Goal: Transaction & Acquisition: Purchase product/service

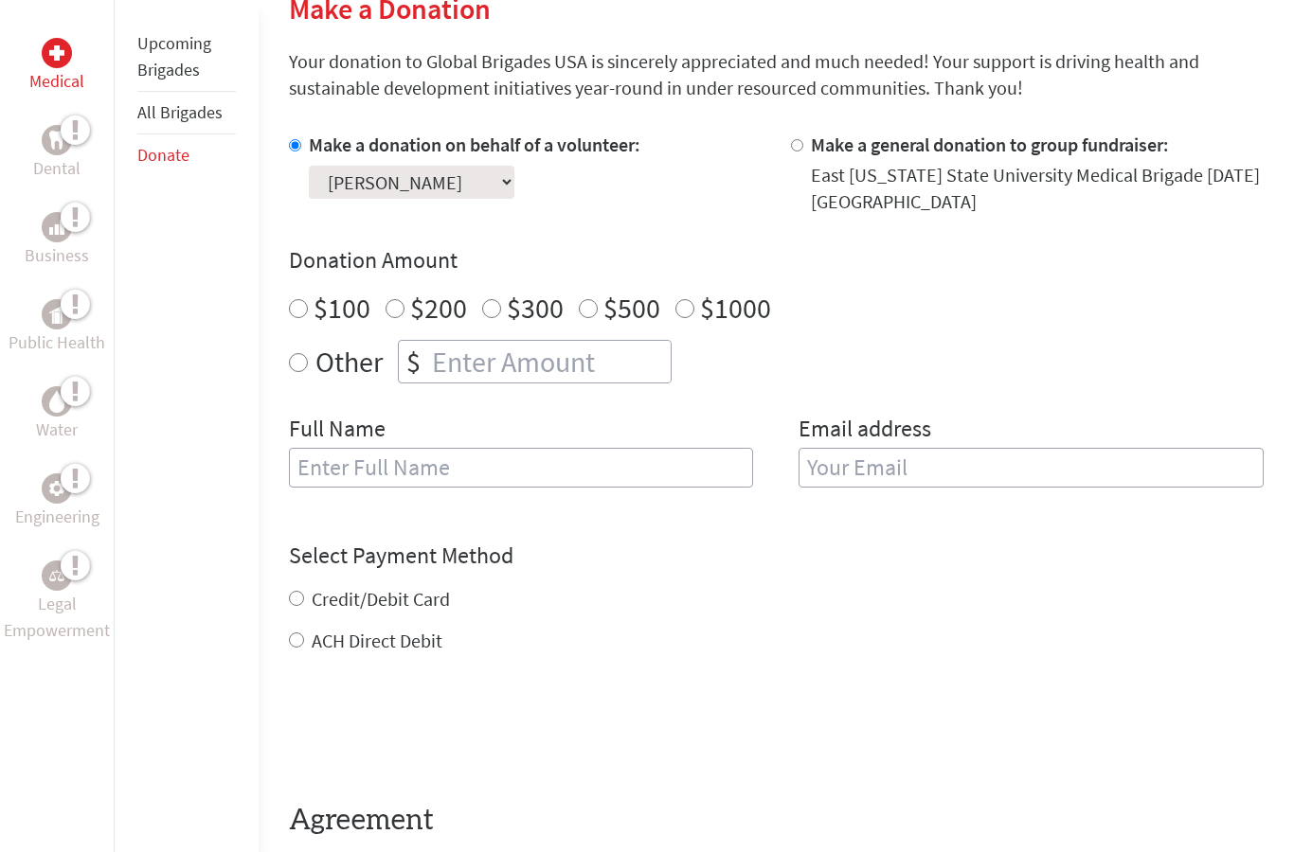
scroll to position [481, 0]
radio input "true"
click at [473, 369] on input "number" at bounding box center [549, 361] width 242 height 42
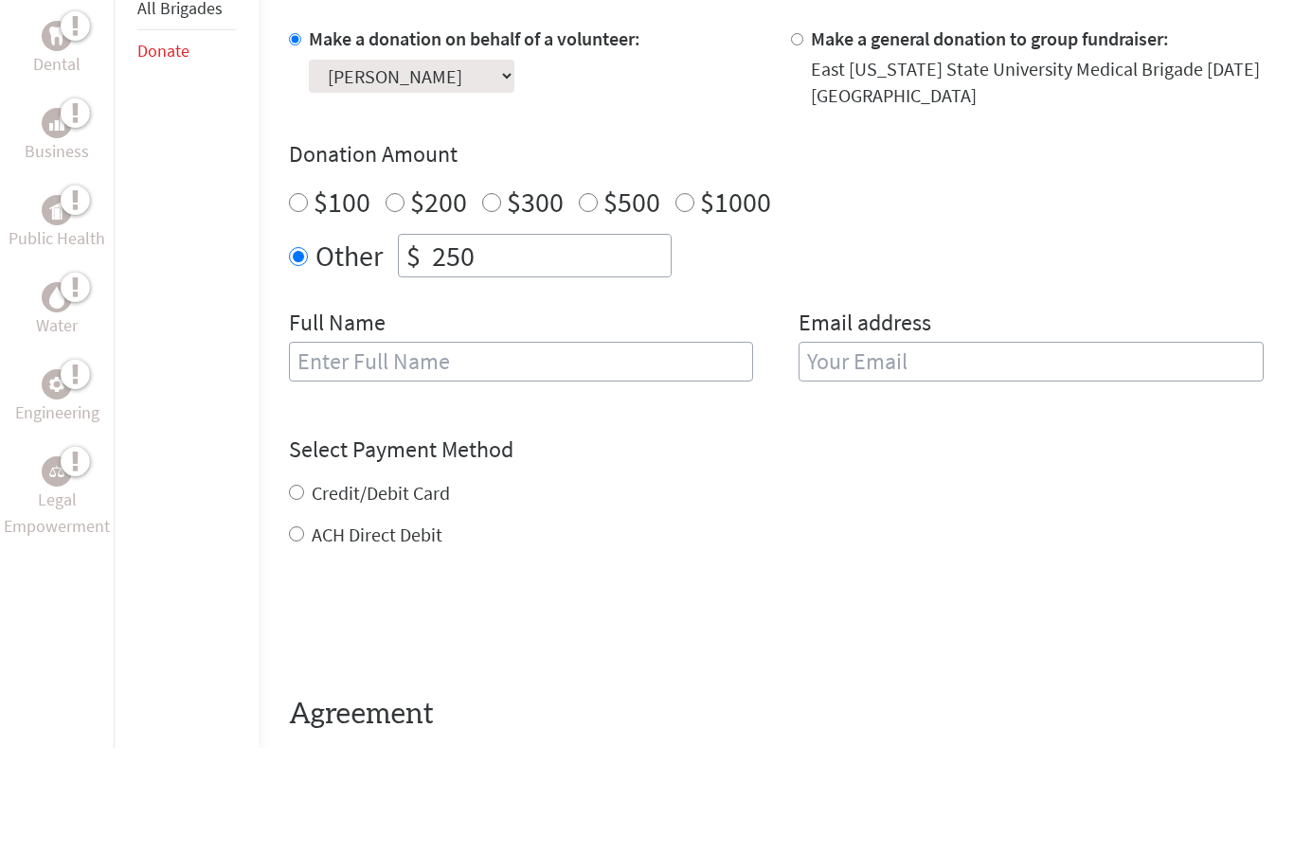
type input "250"
click at [404, 447] on input "text" at bounding box center [521, 467] width 465 height 40
type input "[PERSON_NAME]"
type input "[EMAIL_ADDRESS][DOMAIN_NAME]"
click at [342, 540] on div "Select Payment Method NOTE: American Express is not accepted. Please proceed no…" at bounding box center [776, 597] width 974 height 114
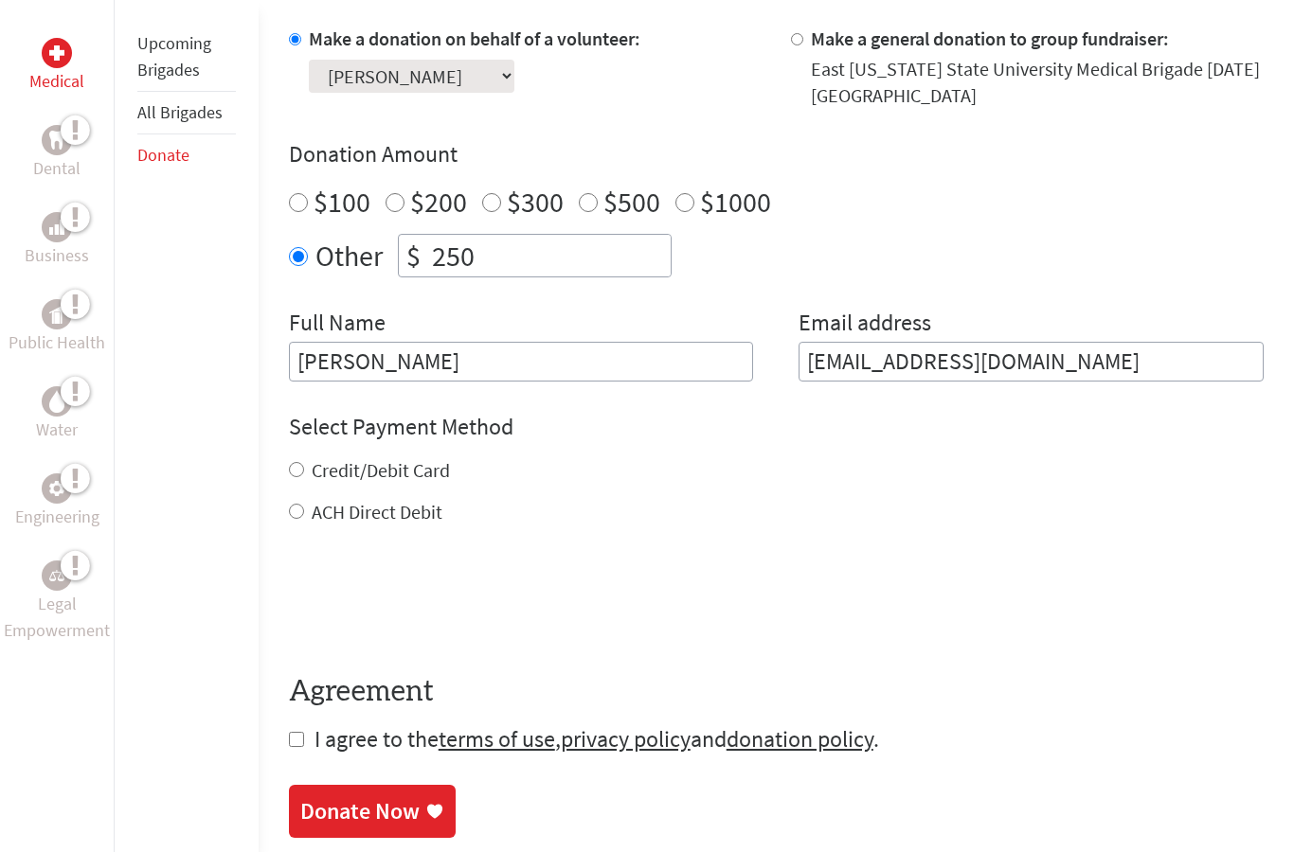
click at [342, 481] on label "Credit/Debit Card" at bounding box center [381, 470] width 138 height 24
click at [304, 477] on input "Credit/Debit Card" at bounding box center [296, 469] width 15 height 15
radio input "true"
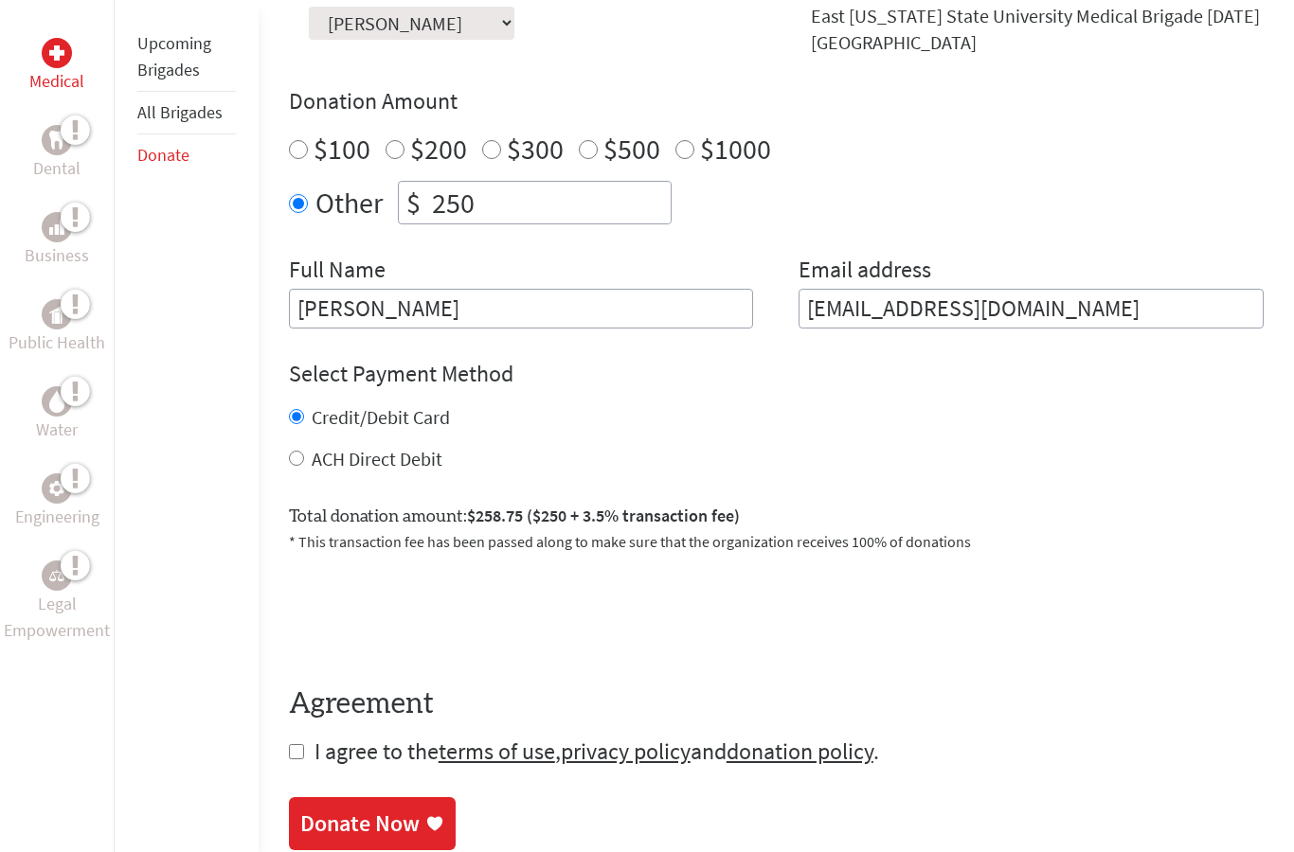
scroll to position [639, 0]
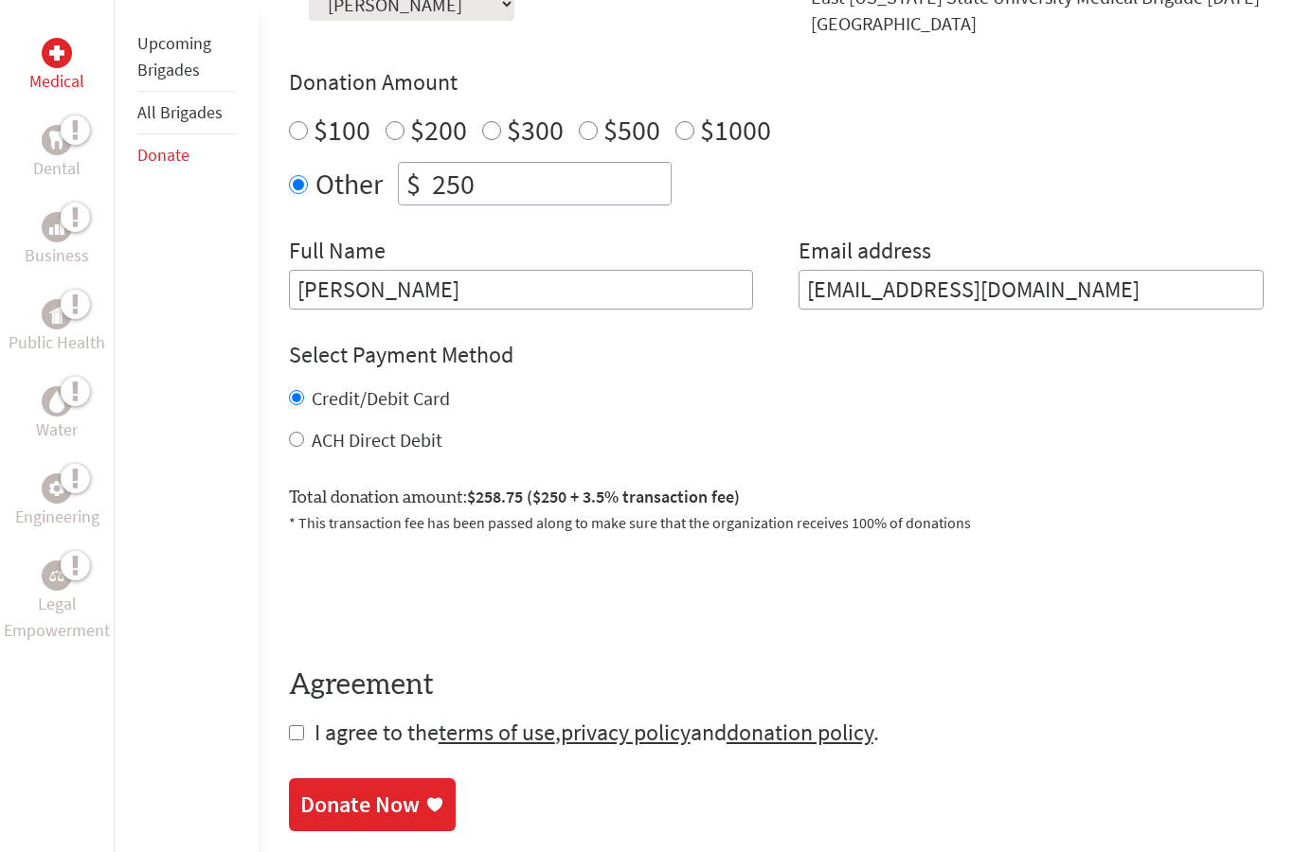
click at [416, 444] on label "ACH Direct Debit" at bounding box center [377, 441] width 131 height 24
click at [304, 444] on input "ACH Direct Debit" at bounding box center [296, 440] width 15 height 15
radio input "true"
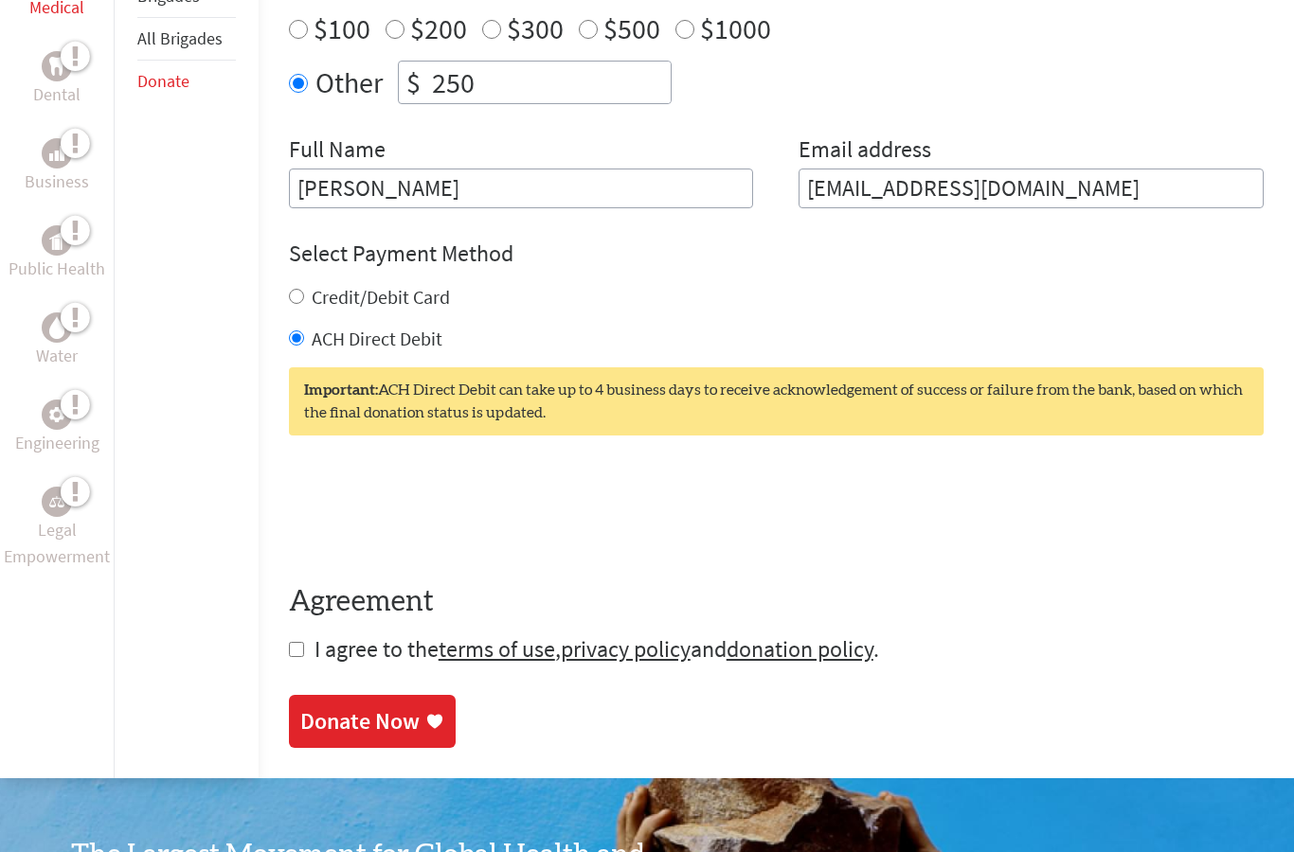
scroll to position [762, 0]
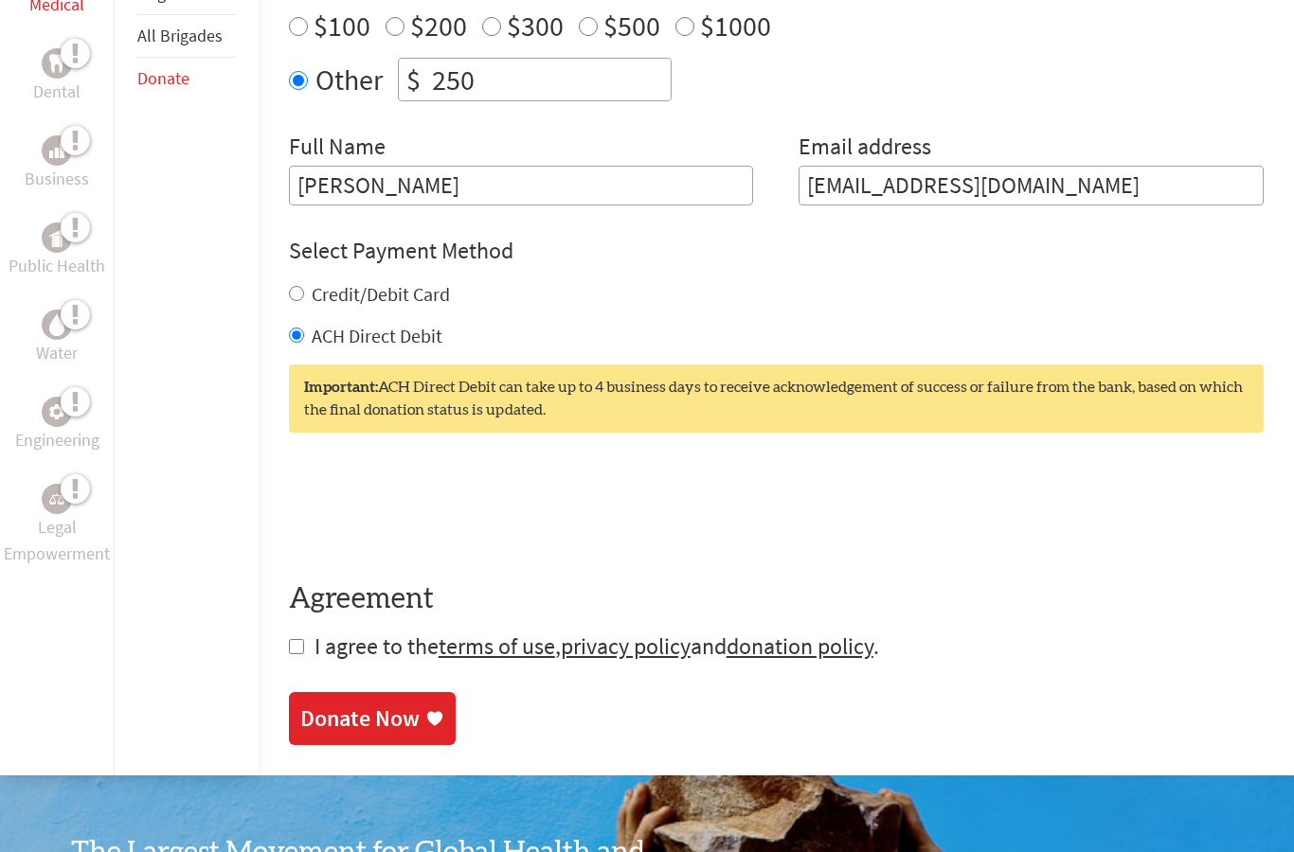
click at [294, 648] on input "checkbox" at bounding box center [296, 646] width 15 height 15
checkbox input "true"
click at [359, 712] on div "Donate Now" at bounding box center [359, 720] width 119 height 30
